Goal: Transaction & Acquisition: Purchase product/service

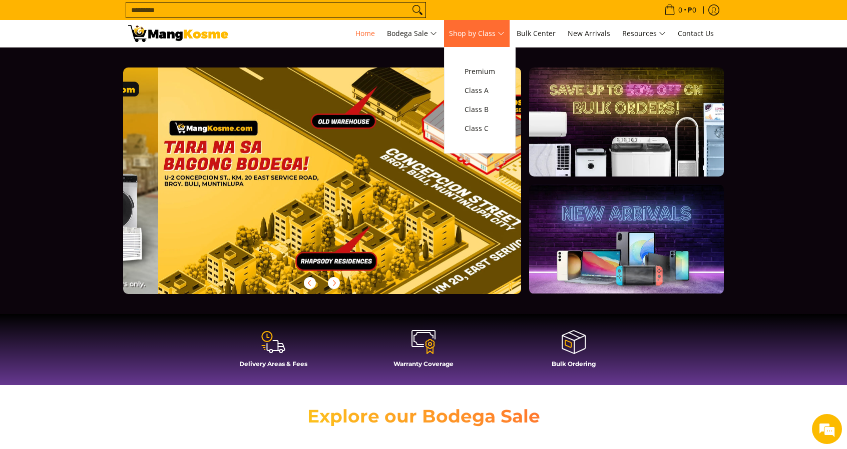
scroll to position [0, 1592]
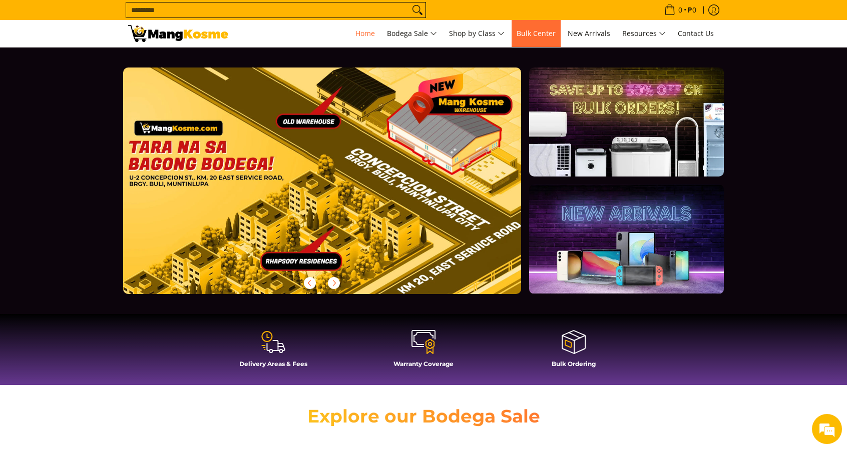
click at [529, 37] on span "Bulk Center" at bounding box center [535, 34] width 39 height 10
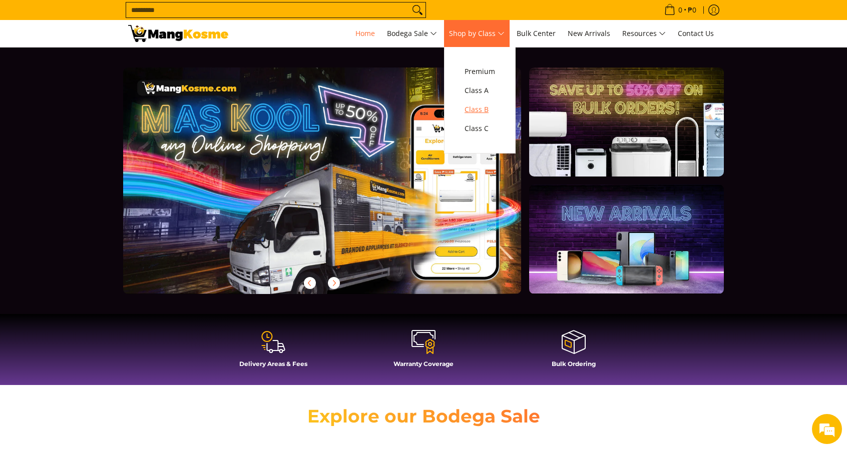
click at [488, 109] on span "Class B" at bounding box center [479, 110] width 31 height 13
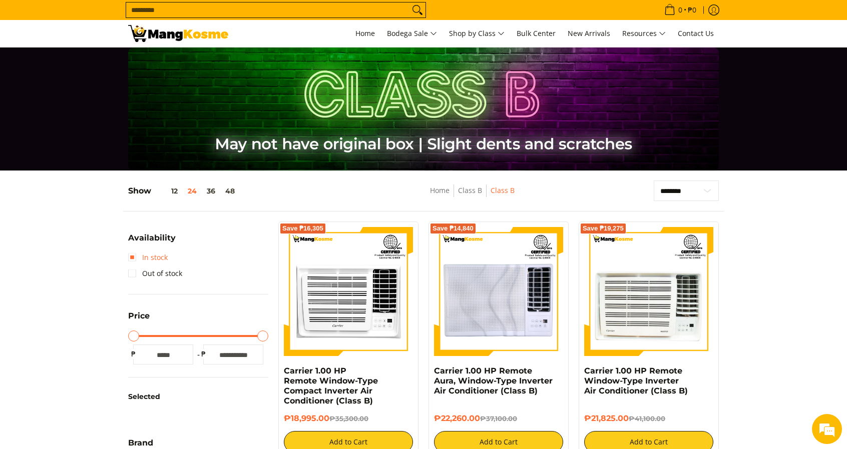
click at [132, 258] on link "In stock" at bounding box center [148, 258] width 40 height 16
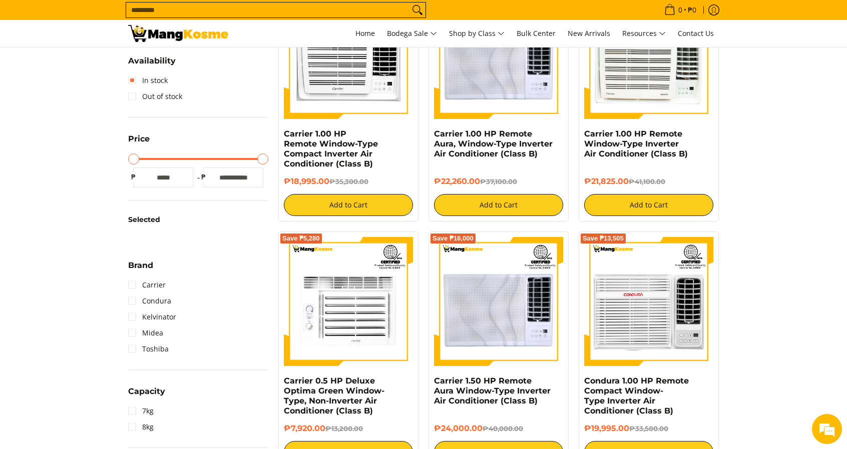
scroll to position [238, 0]
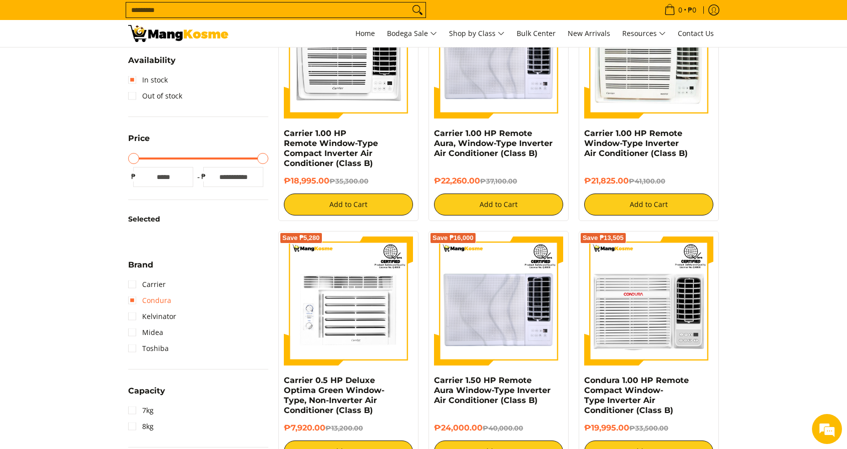
click at [135, 299] on link "Condura" at bounding box center [149, 301] width 43 height 16
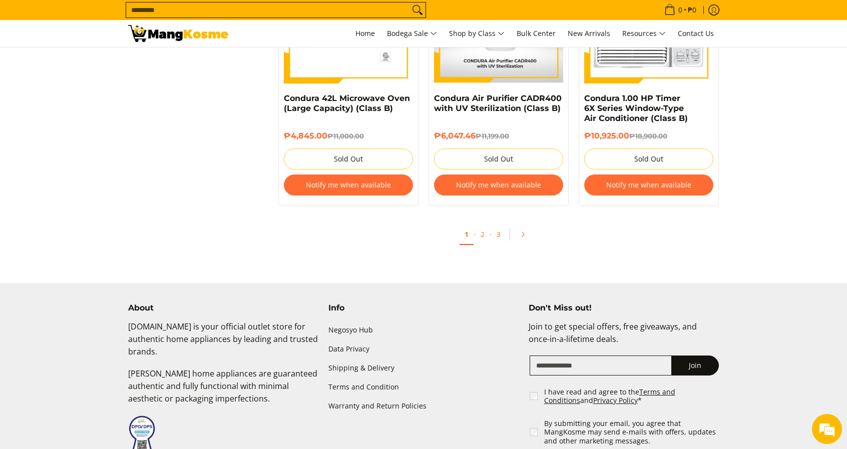
scroll to position [2105, 0]
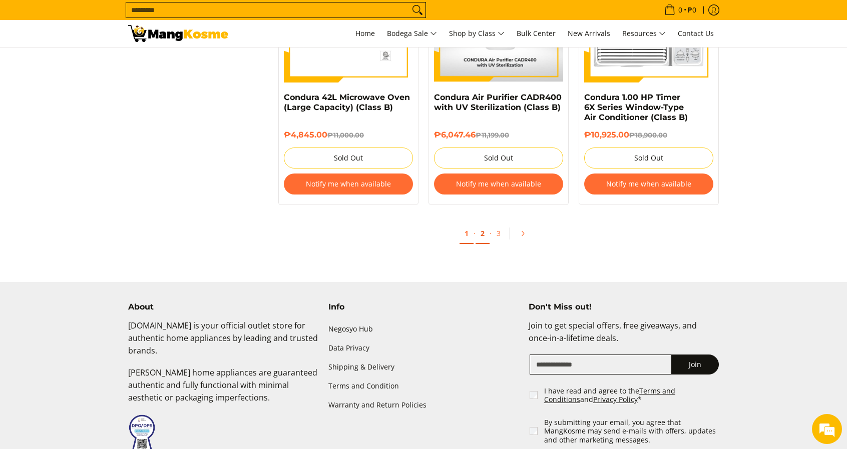
click at [484, 235] on link "2" at bounding box center [482, 234] width 14 height 21
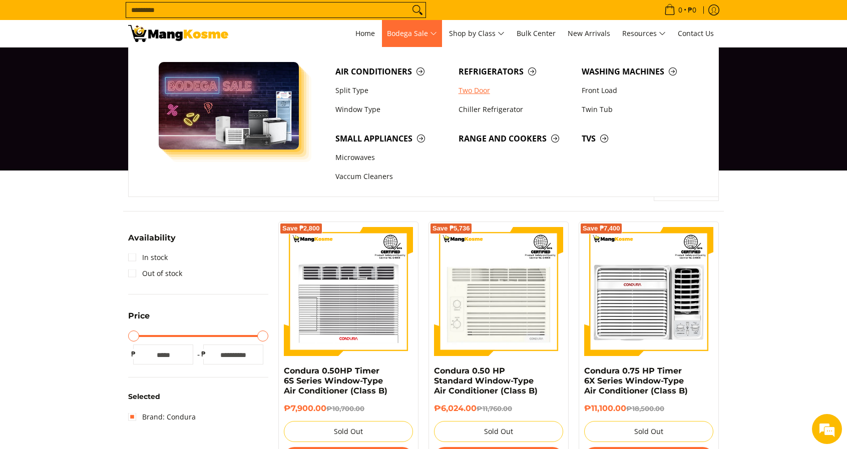
click at [474, 89] on link "Two Door" at bounding box center [514, 90] width 123 height 19
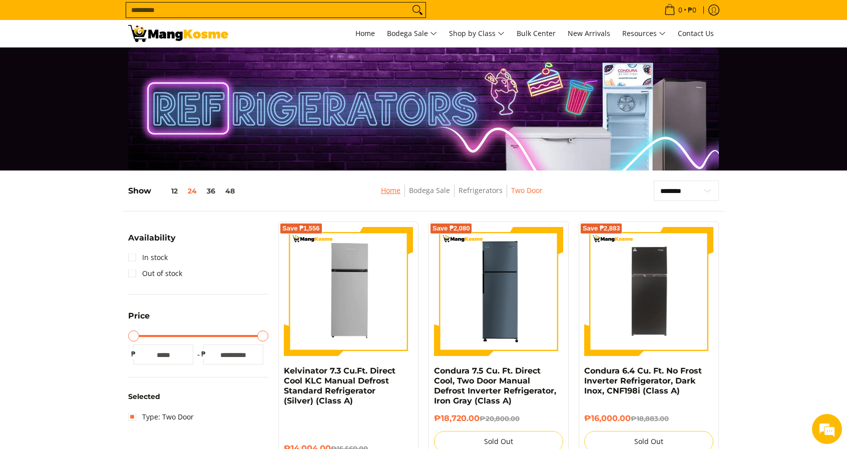
click at [393, 191] on link "Home" at bounding box center [391, 191] width 20 height 10
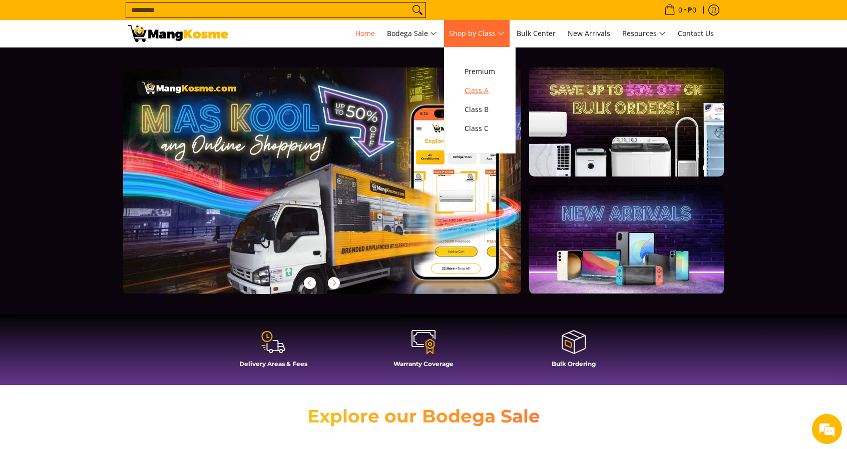
click at [480, 92] on span "Class A" at bounding box center [479, 91] width 31 height 13
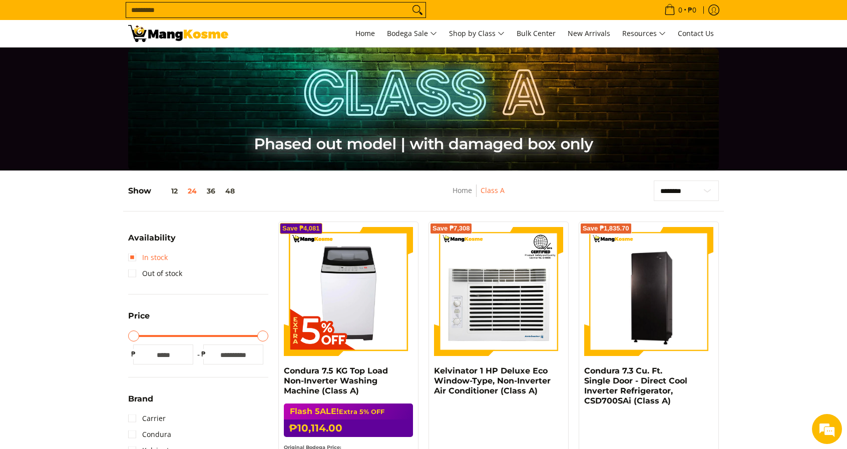
click at [131, 256] on link "In stock" at bounding box center [148, 258] width 40 height 16
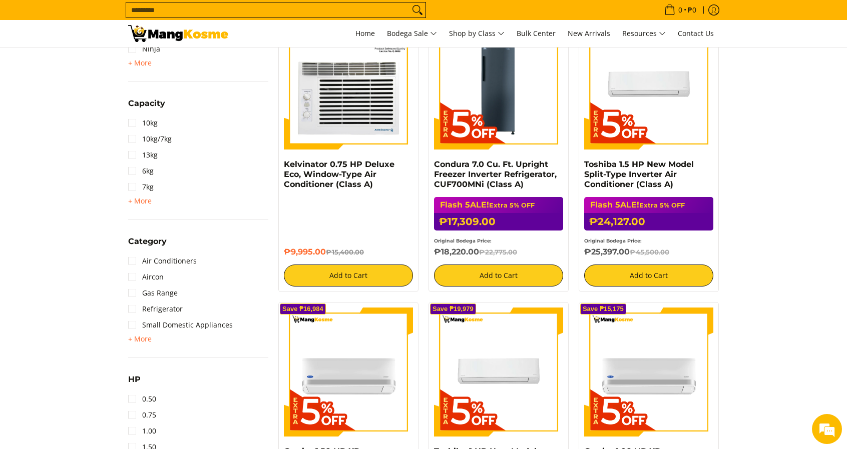
scroll to position [493, 0]
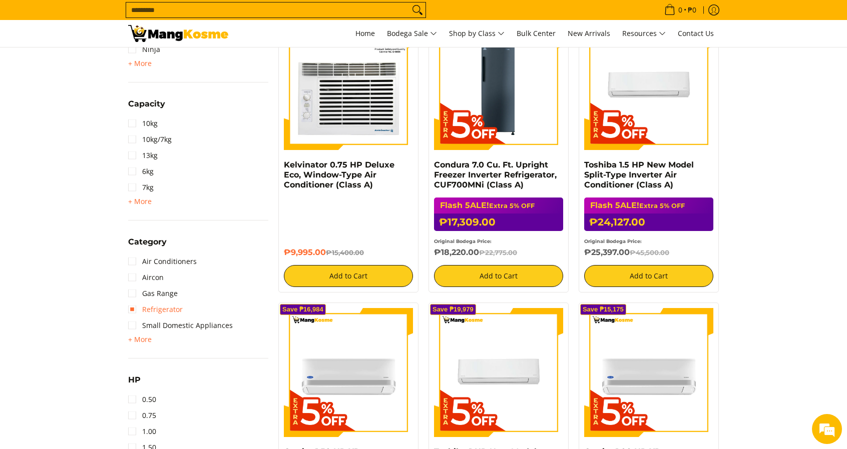
click at [135, 307] on link "Refrigerator" at bounding box center [155, 310] width 55 height 16
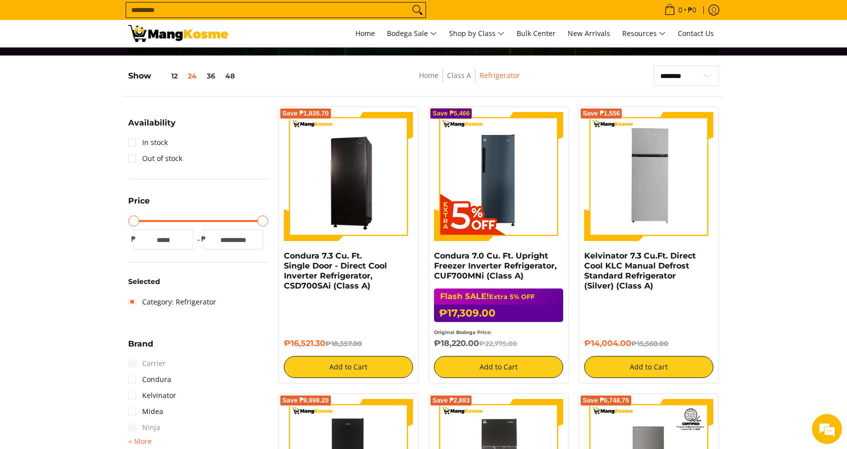
scroll to position [115, 0]
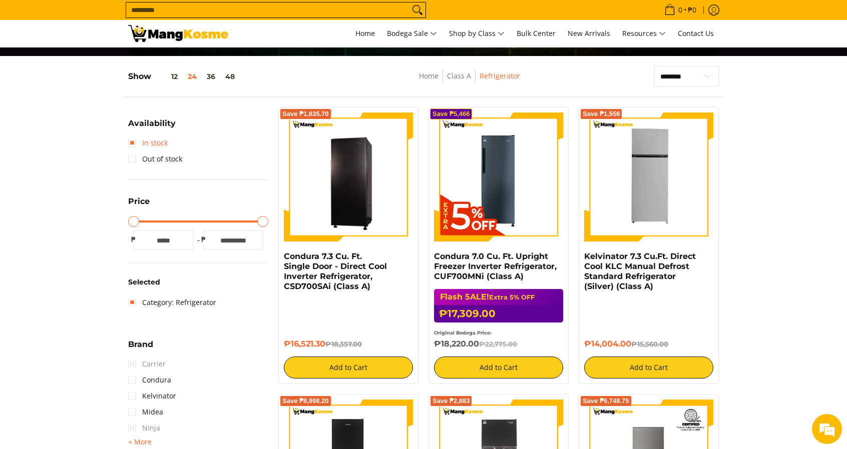
click at [132, 141] on link "In stock" at bounding box center [148, 143] width 40 height 16
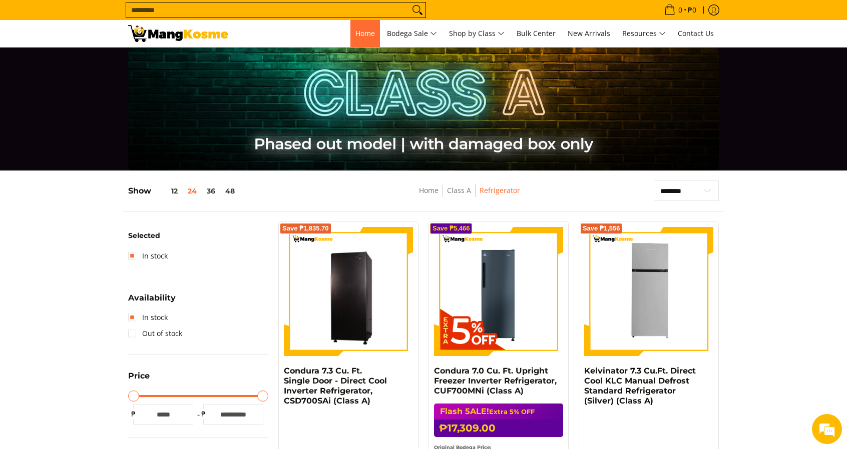
click at [355, 35] on span "Home" at bounding box center [365, 34] width 20 height 10
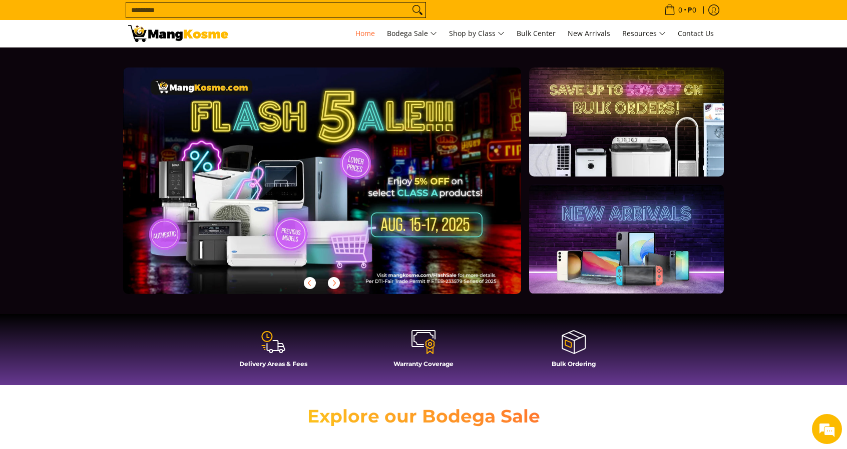
scroll to position [0, 116]
